Goal: Task Accomplishment & Management: Complete application form

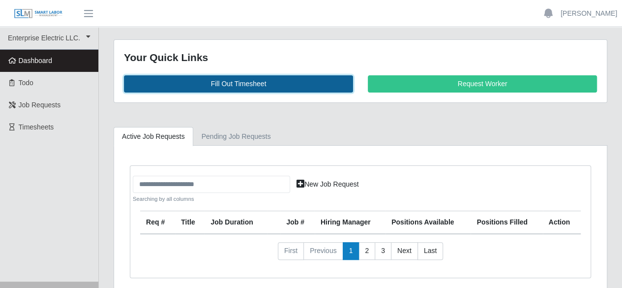
click at [250, 81] on link "Fill Out Timesheet" at bounding box center [238, 83] width 229 height 17
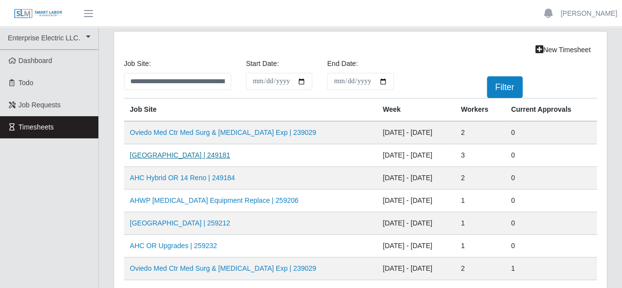
click at [171, 152] on link "[GEOGRAPHIC_DATA] | 249181" at bounding box center [180, 155] width 100 height 8
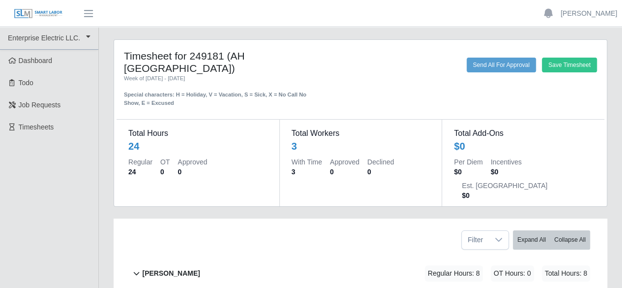
scroll to position [134, 0]
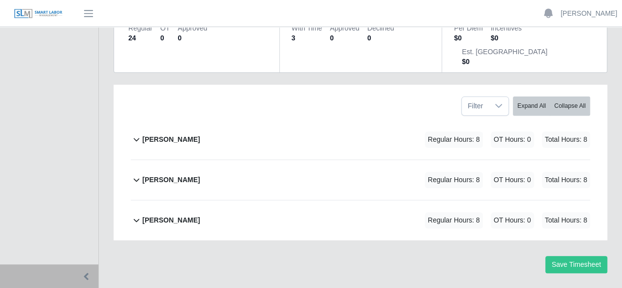
click at [164, 134] on b "Marlin Guerrero" at bounding box center [171, 139] width 58 height 10
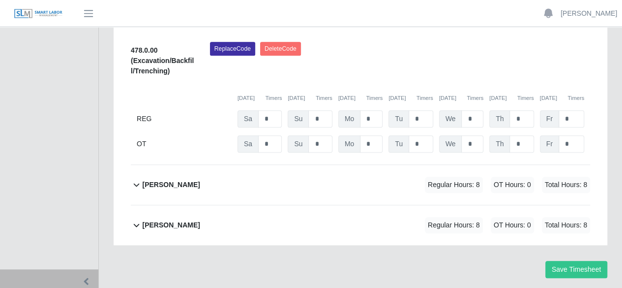
scroll to position [299, 0]
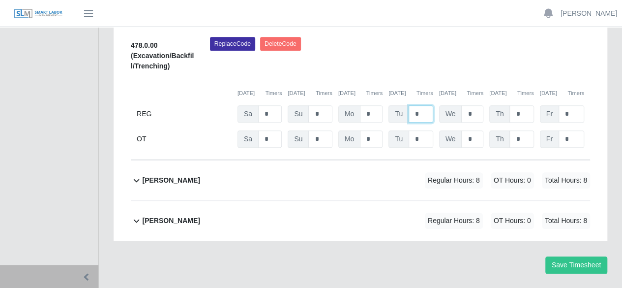
click at [425, 105] on input "*" at bounding box center [421, 113] width 25 height 17
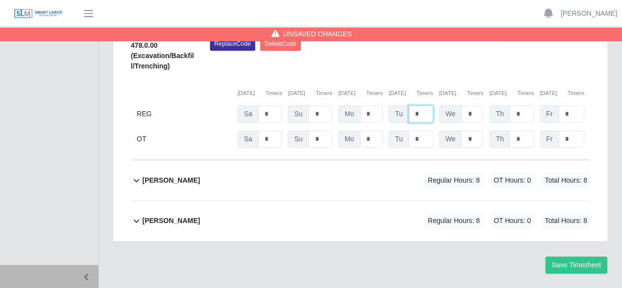
type input "*"
click at [173, 175] on b "pedro alvarez" at bounding box center [171, 180] width 58 height 10
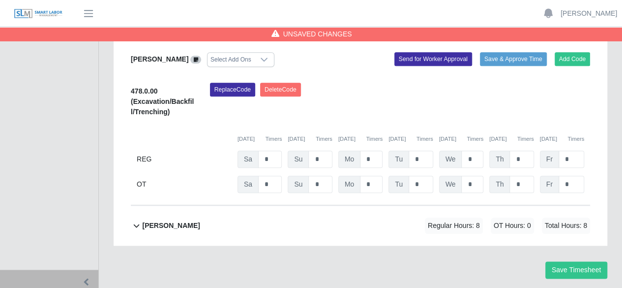
scroll to position [463, 0]
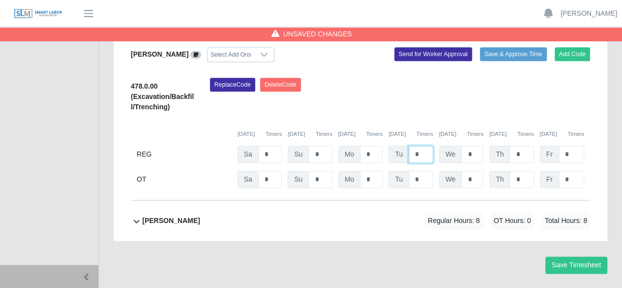
click at [424, 146] on input "*" at bounding box center [421, 154] width 25 height 17
type input "*"
click at [163, 216] on b "ray henderson" at bounding box center [171, 221] width 58 height 10
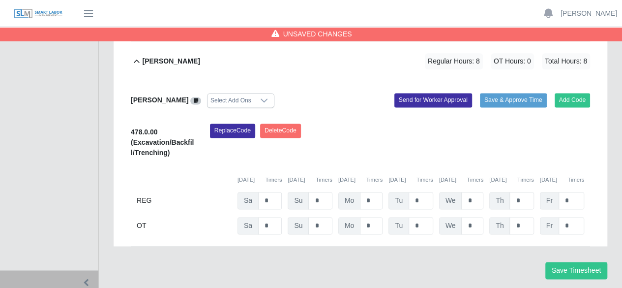
scroll to position [628, 0]
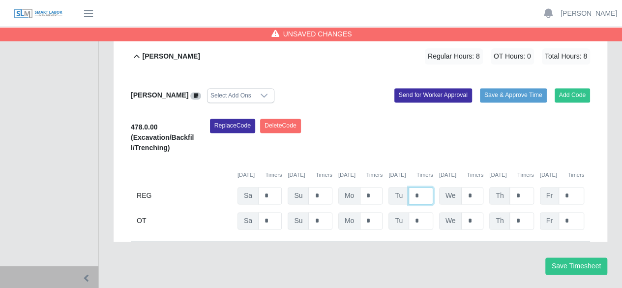
click at [418, 187] on input "*" at bounding box center [421, 195] width 25 height 17
click at [412, 156] on div "478.0.00 (Excavation/Backfill/Trenching) Replace Code Delete Code 09/13/2025 Ti…" at bounding box center [361, 174] width 460 height 111
click at [420, 187] on input "*" at bounding box center [421, 195] width 25 height 17
type input "*"
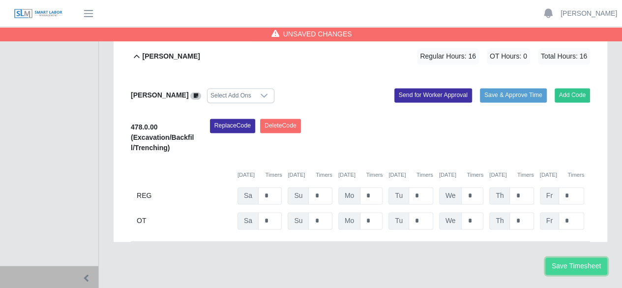
click at [585, 257] on button "Save Timesheet" at bounding box center [577, 265] width 62 height 17
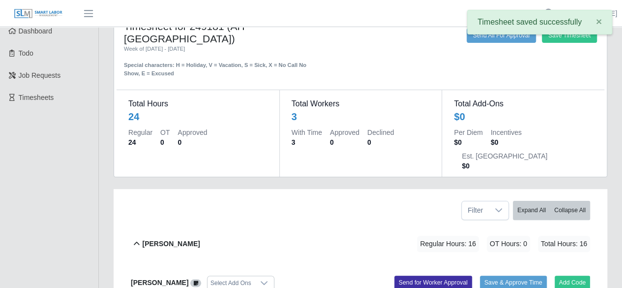
scroll to position [0, 0]
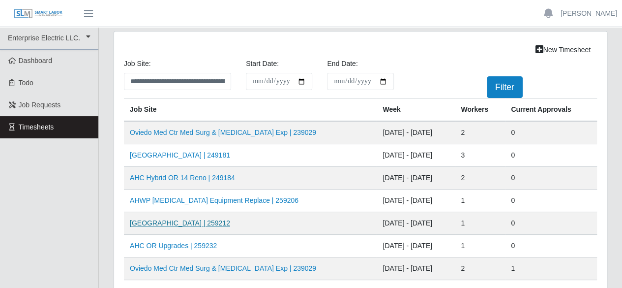
click at [199, 220] on link "[GEOGRAPHIC_DATA] | 259212" at bounding box center [180, 223] width 100 height 8
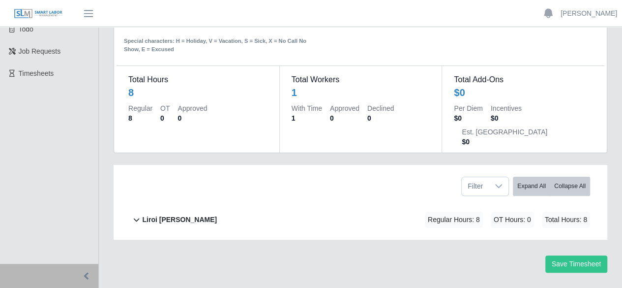
click at [171, 215] on b "Liroi [PERSON_NAME]" at bounding box center [179, 220] width 75 height 10
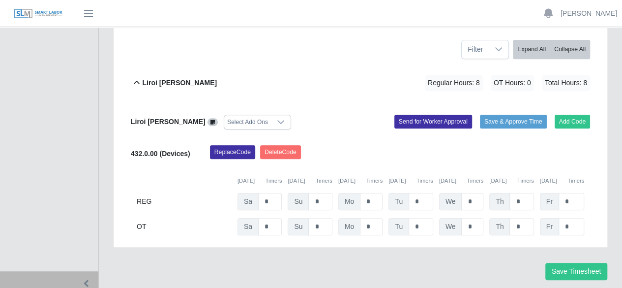
scroll to position [198, 0]
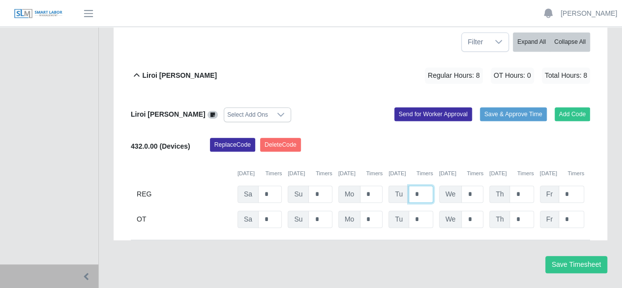
click at [425, 185] on input "*" at bounding box center [421, 193] width 25 height 17
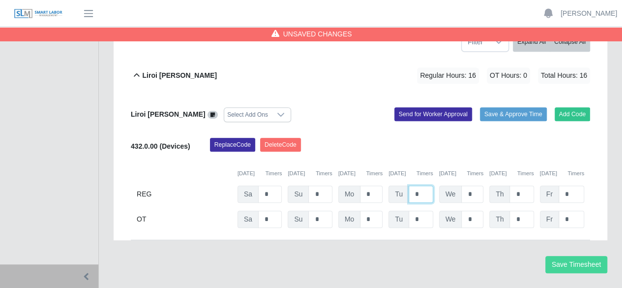
type input "*"
click at [586, 256] on button "Save Timesheet" at bounding box center [577, 264] width 62 height 17
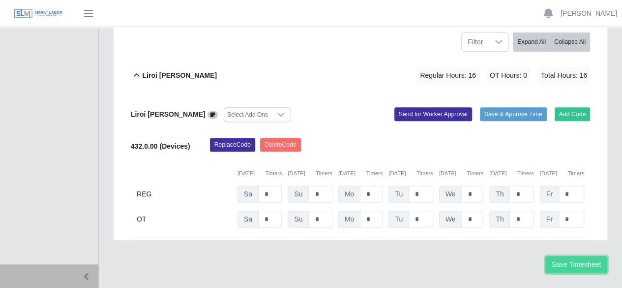
click at [566, 256] on button "Save Timesheet" at bounding box center [577, 264] width 62 height 17
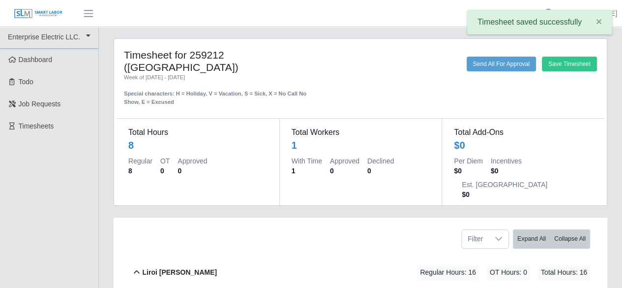
scroll to position [0, 0]
